Goal: Check status

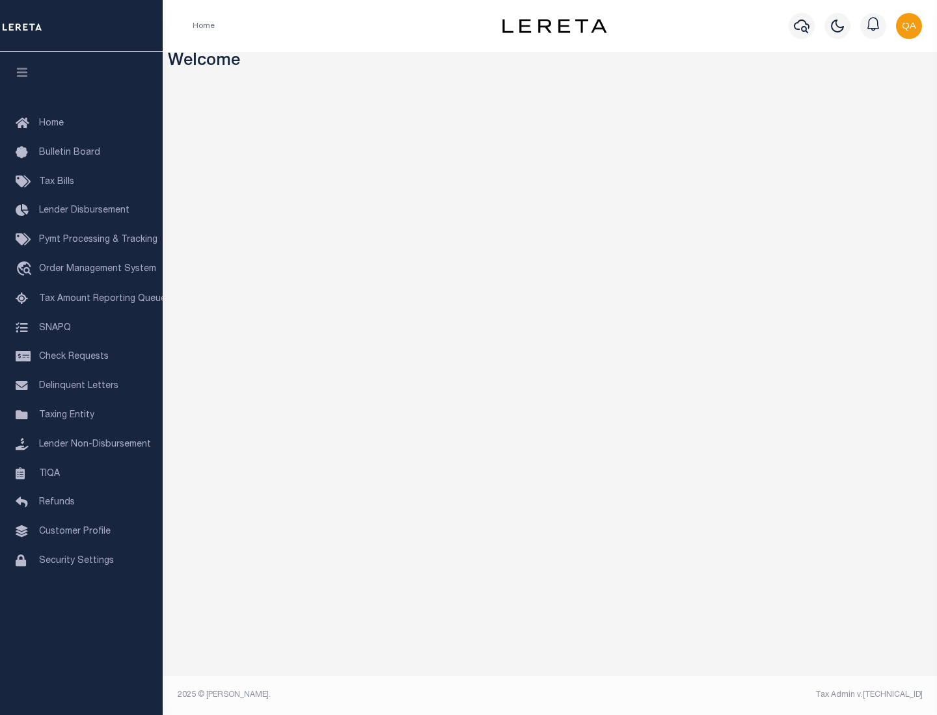
click at [81, 357] on span "Check Requests" at bounding box center [74, 357] width 70 height 9
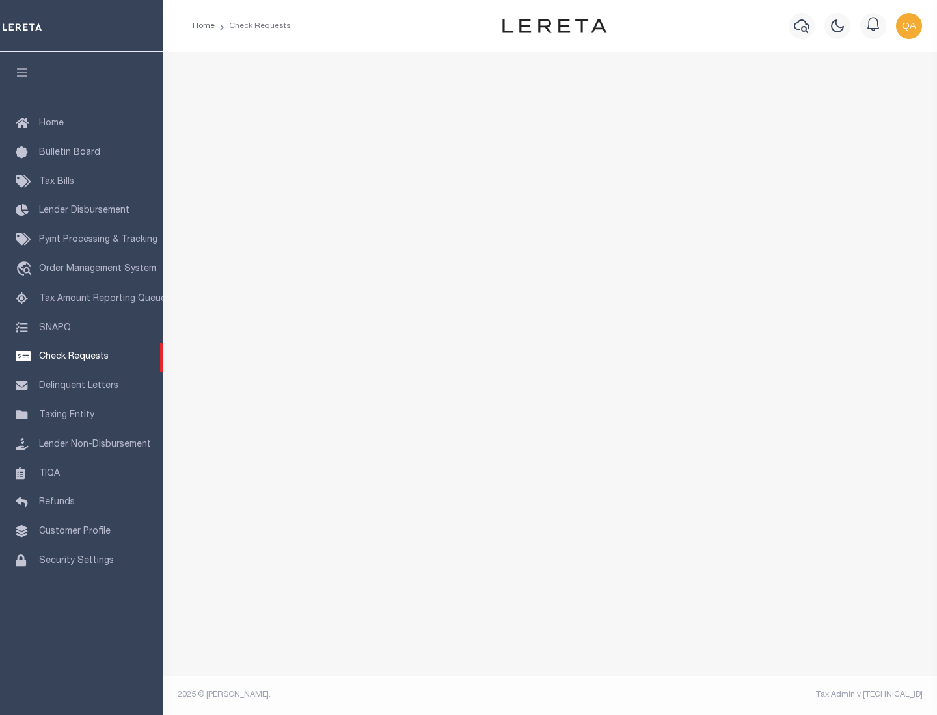
select select "50"
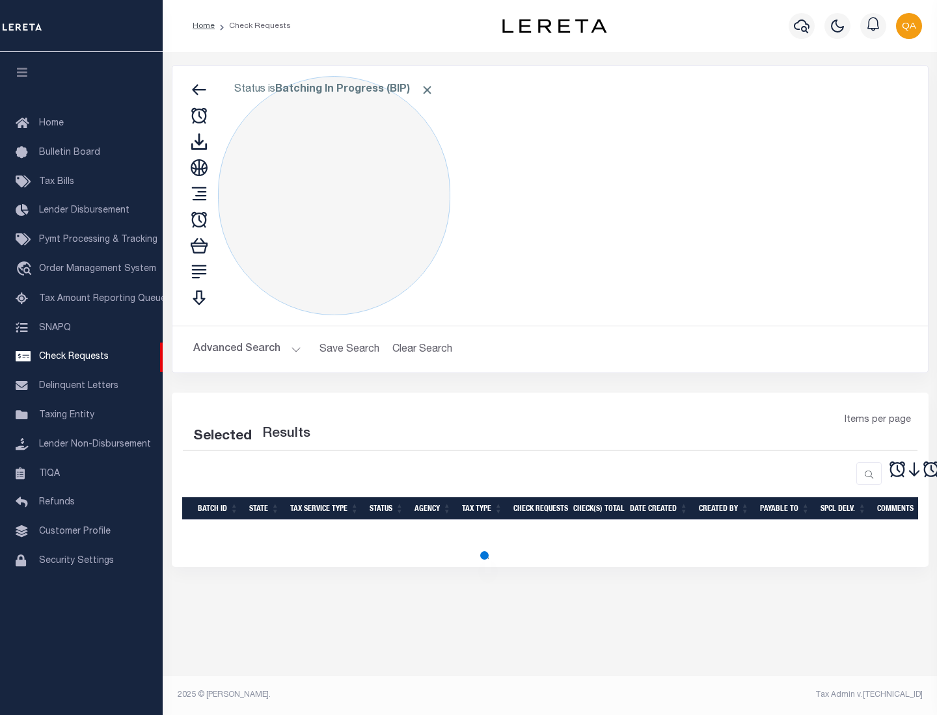
select select "50"
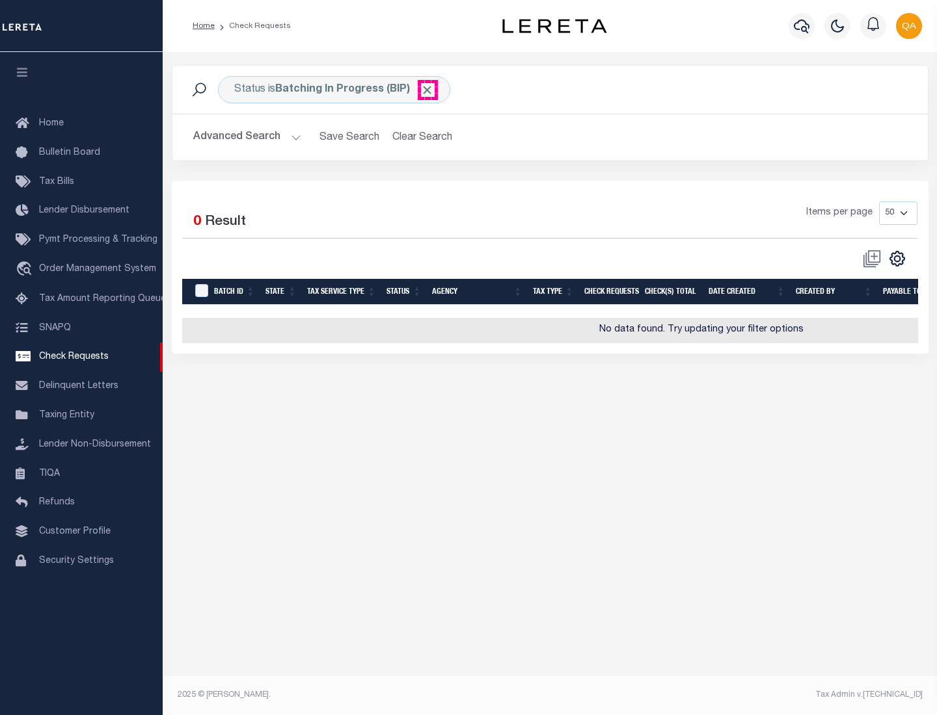
click at [427, 90] on span "Click to Remove" at bounding box center [427, 90] width 14 height 14
